Goal: Task Accomplishment & Management: Use online tool/utility

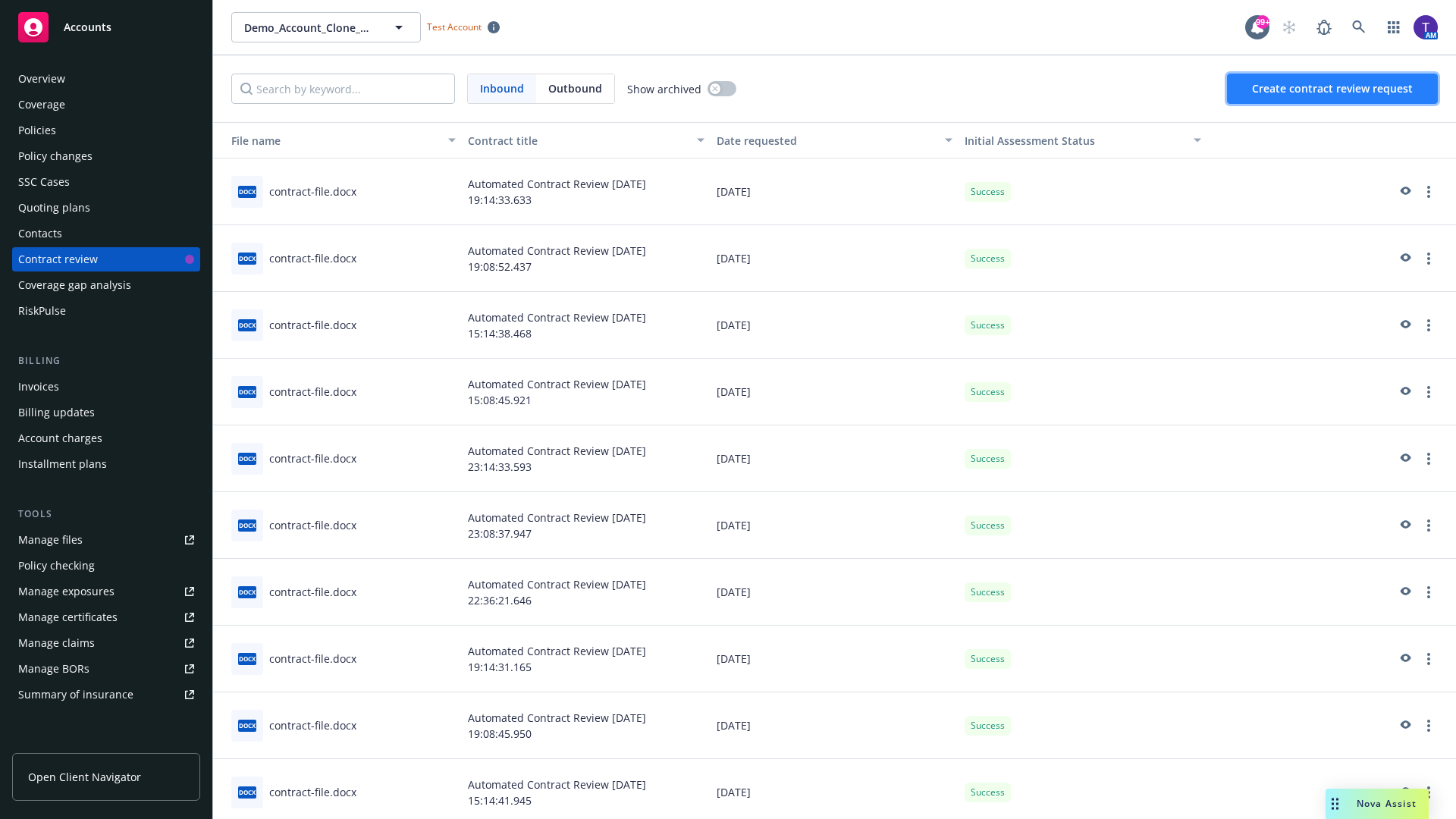
click at [1333, 89] on span "Create contract review request" at bounding box center [1332, 88] width 160 height 15
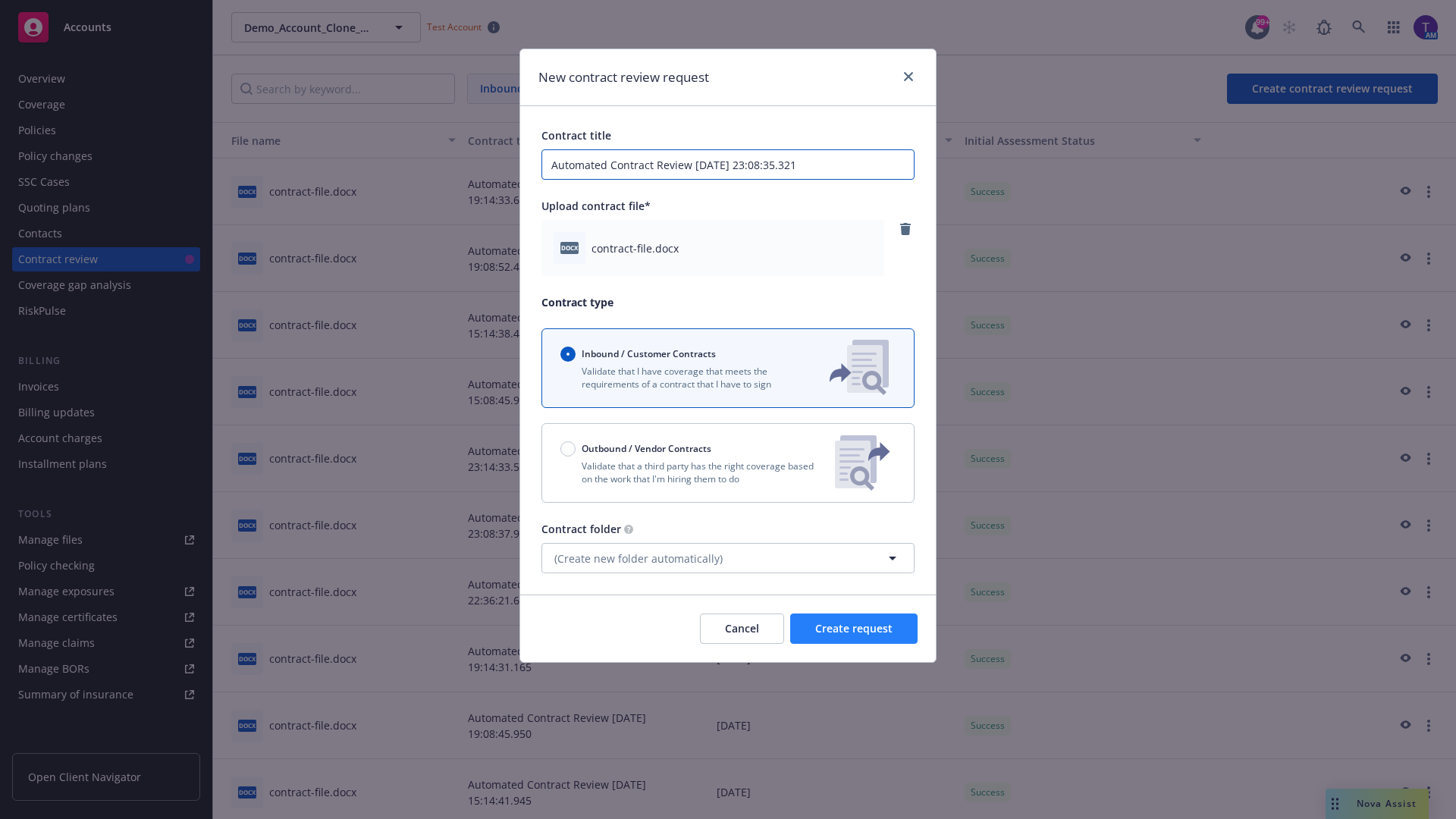
type input "Automated Contract Review [DATE] 23:08:35.321"
click at [854, 629] on span "Create request" at bounding box center [853, 628] width 78 height 15
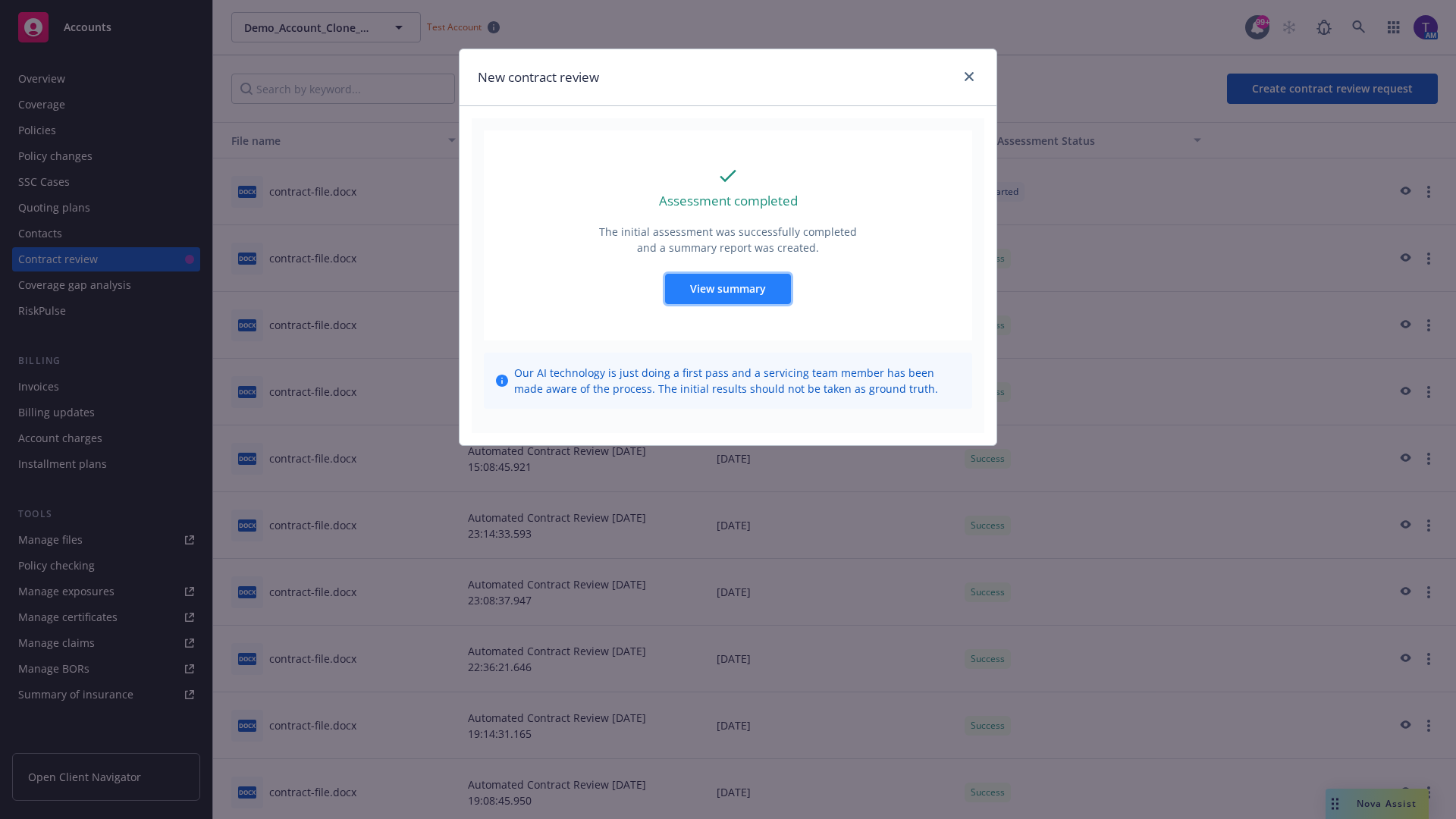
click at [727, 288] on span "View summary" at bounding box center [728, 288] width 76 height 15
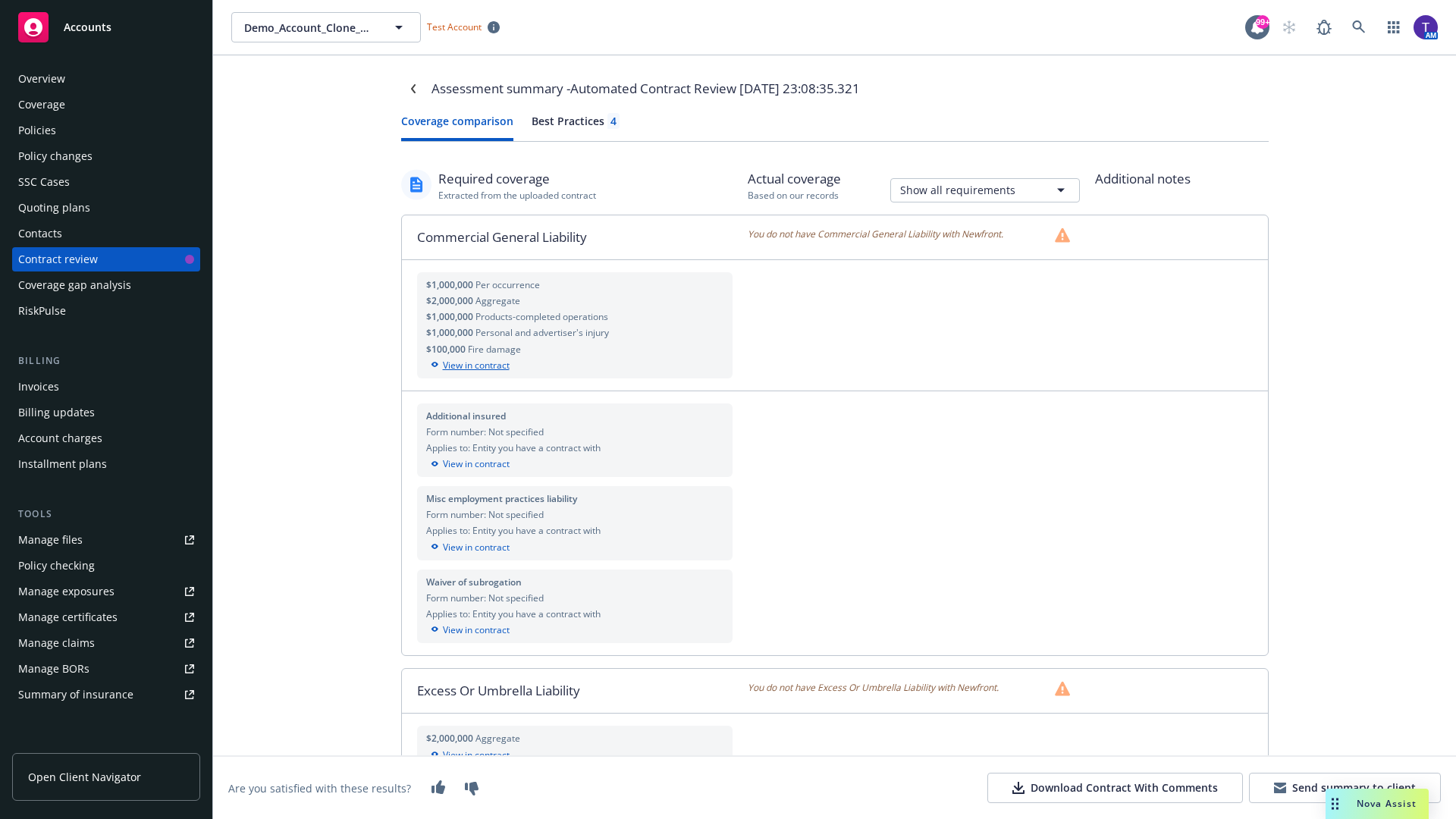
click at [574, 365] on div "View in contract" at bounding box center [575, 366] width 298 height 14
